Goal: Transaction & Acquisition: Purchase product/service

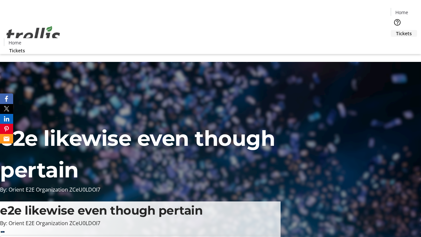
click at [396, 30] on span "Tickets" at bounding box center [404, 33] width 16 height 7
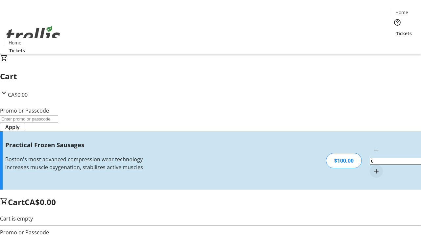
click at [373, 167] on mat-icon "Increment by one" at bounding box center [377, 171] width 8 height 8
type input "1"
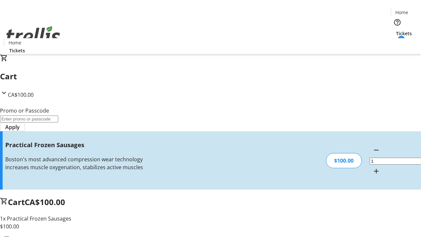
type input "FREE"
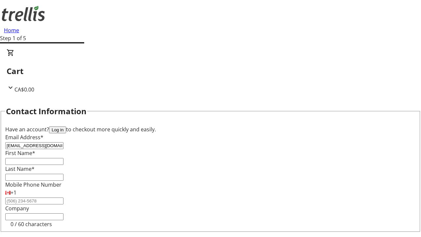
type input "[EMAIL_ADDRESS][DOMAIN_NAME]"
type input "[PERSON_NAME]"
